Goal: Task Accomplishment & Management: Complete application form

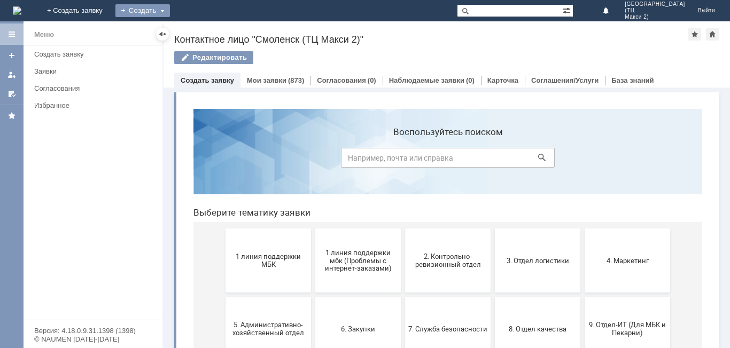
click at [170, 11] on div "Создать" at bounding box center [142, 10] width 54 height 13
click at [199, 34] on link "Заявка" at bounding box center [158, 32] width 81 height 13
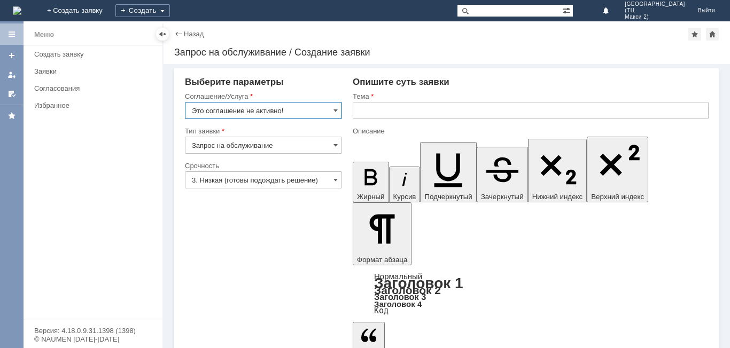
click at [330, 110] on input "Это соглашение не активно!" at bounding box center [263, 110] width 157 height 17
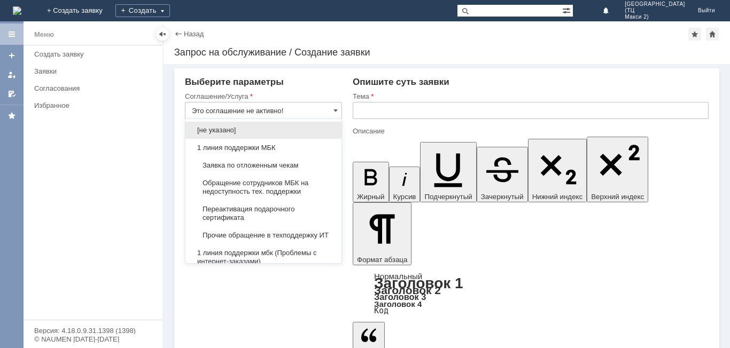
click at [254, 166] on span "Заявка по отложенным чекам" at bounding box center [263, 165] width 143 height 9
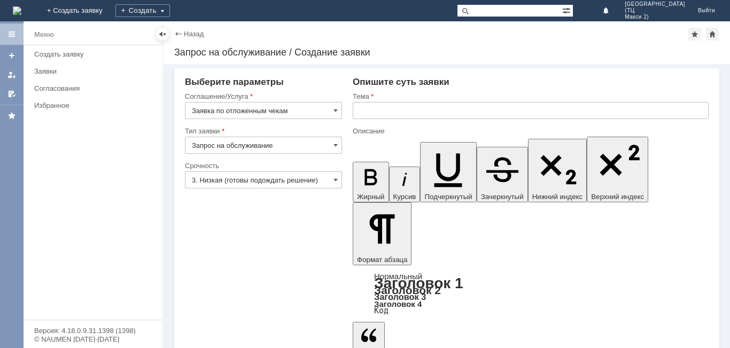
type input "Заявка по отложенным чекам"
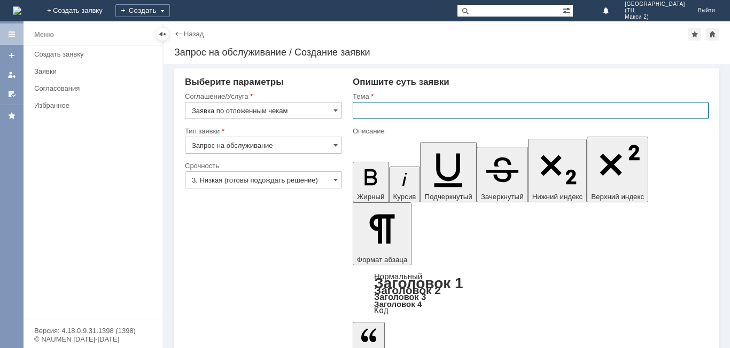
click at [377, 112] on input "text" at bounding box center [531, 110] width 356 height 17
type input "отложенные чеки"
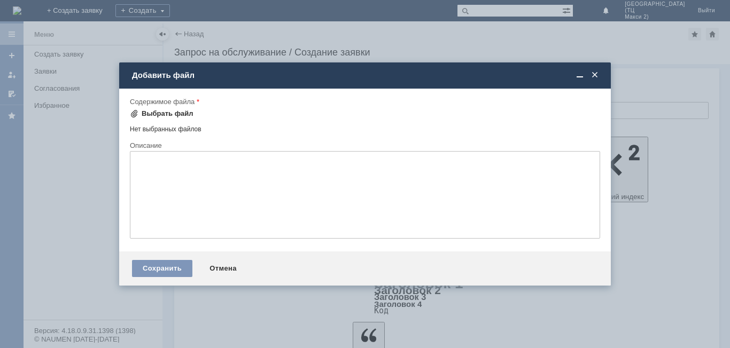
click at [153, 111] on div "Выбрать файл" at bounding box center [168, 114] width 52 height 9
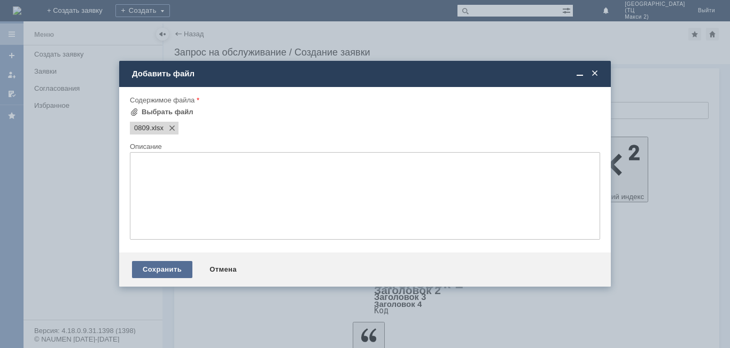
click at [158, 271] on div "Сохранить" at bounding box center [162, 269] width 60 height 17
